Goal: Task Accomplishment & Management: Manage account settings

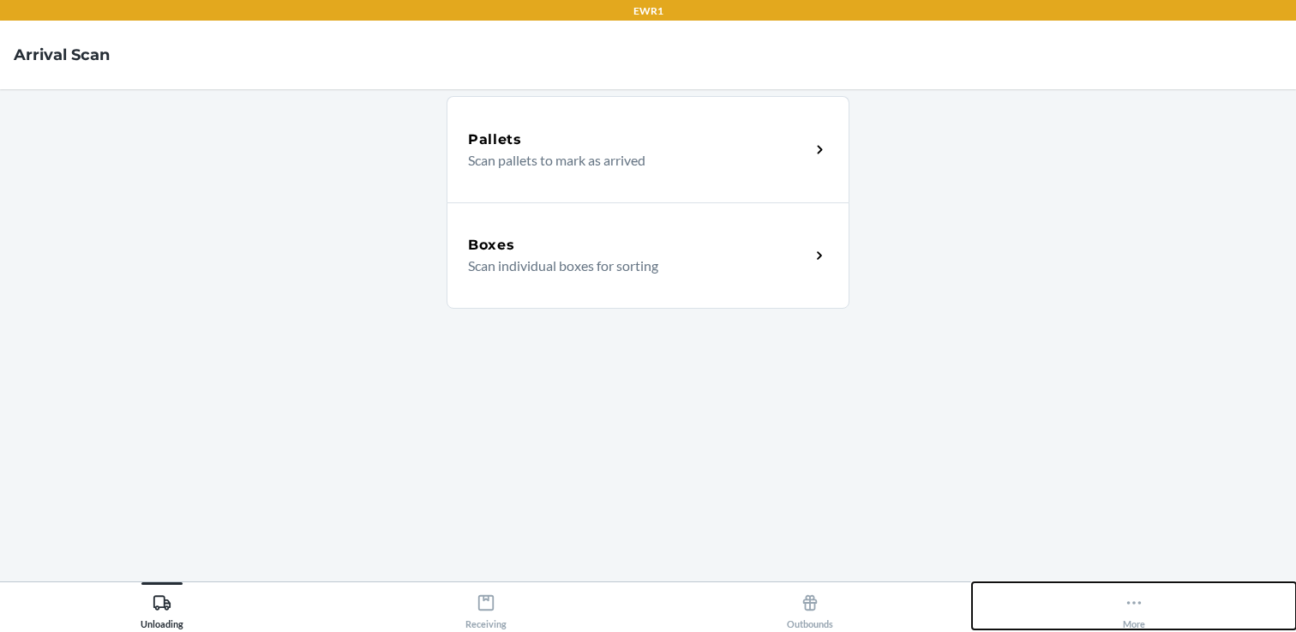
click at [1132, 610] on icon at bounding box center [1134, 602] width 19 height 19
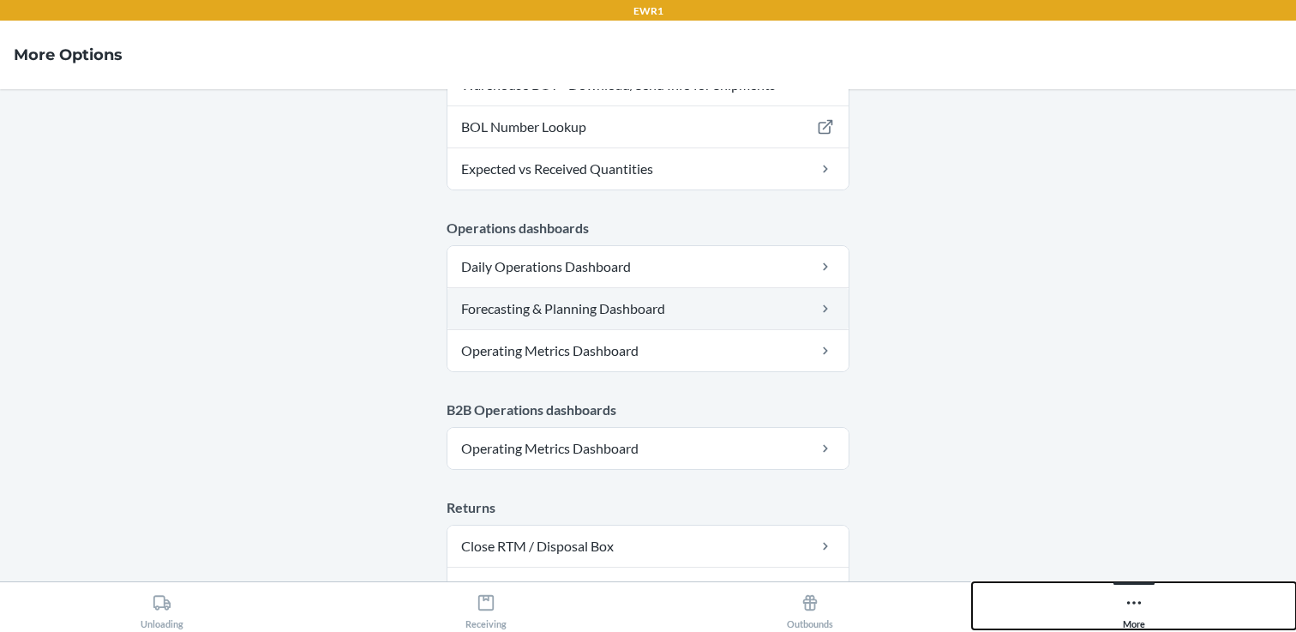
scroll to position [1016, 0]
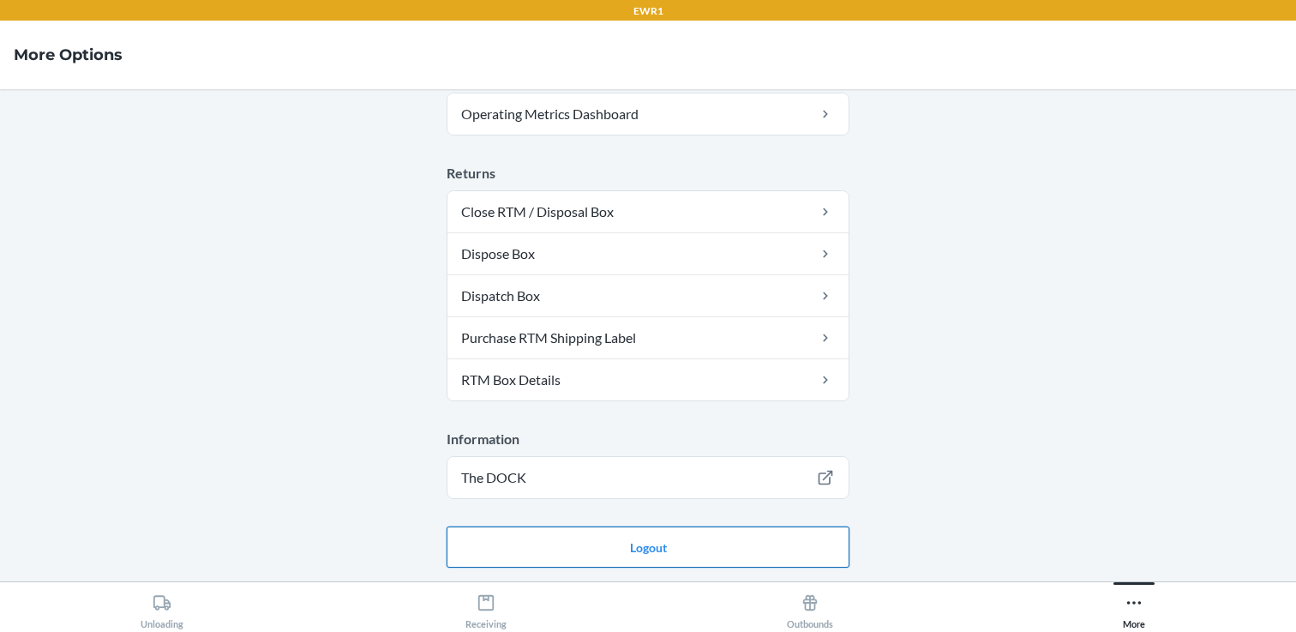
click at [653, 553] on button "Logout" at bounding box center [648, 546] width 403 height 41
